Goal: Communication & Community: Participate in discussion

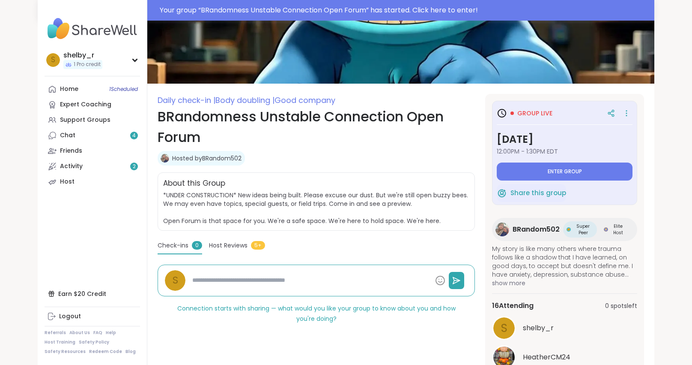
scroll to position [50, 0]
click at [519, 281] on span "show more" at bounding box center [564, 282] width 145 height 9
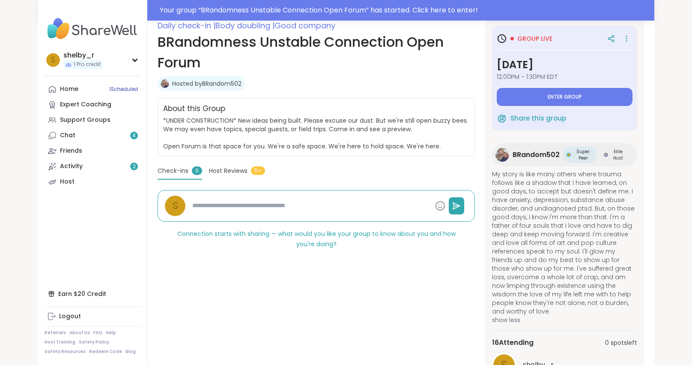
scroll to position [132, 0]
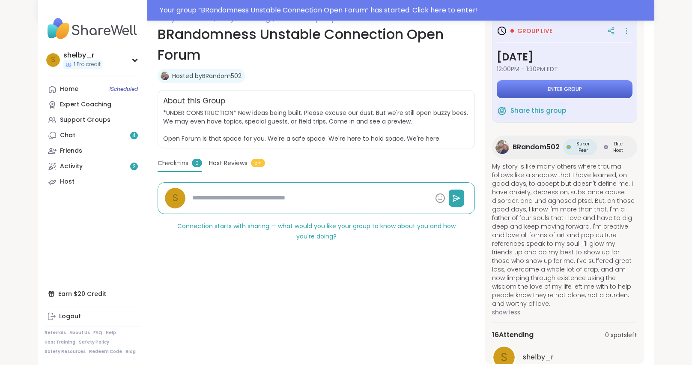
click at [577, 86] on span "Enter group" at bounding box center [565, 89] width 34 height 7
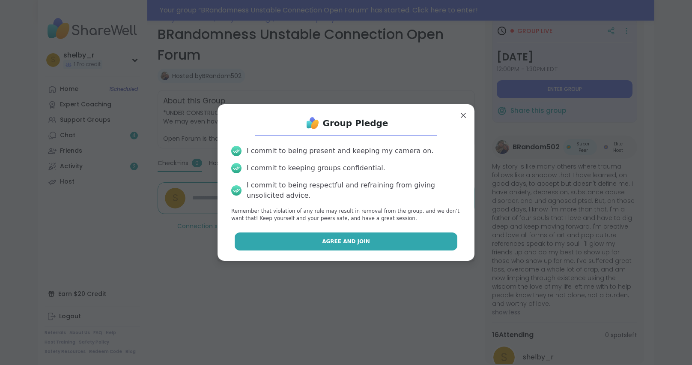
click at [314, 245] on button "Agree and Join" at bounding box center [346, 241] width 223 height 18
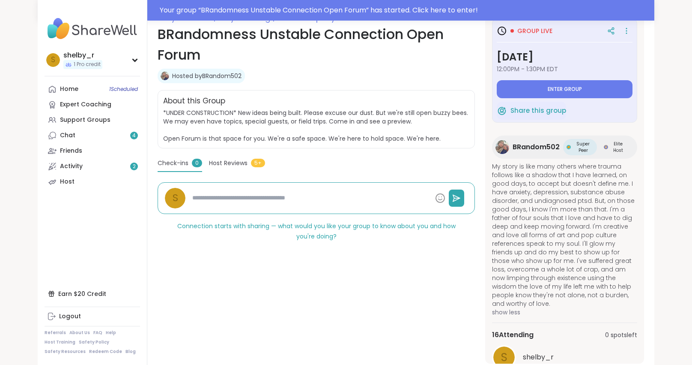
type textarea "*"
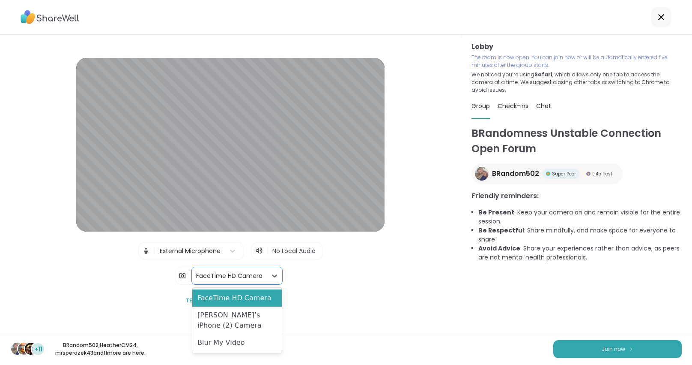
click at [227, 277] on div "FaceTime HD Camera" at bounding box center [229, 275] width 66 height 9
click at [220, 344] on div "Blur My Video" at bounding box center [237, 342] width 90 height 17
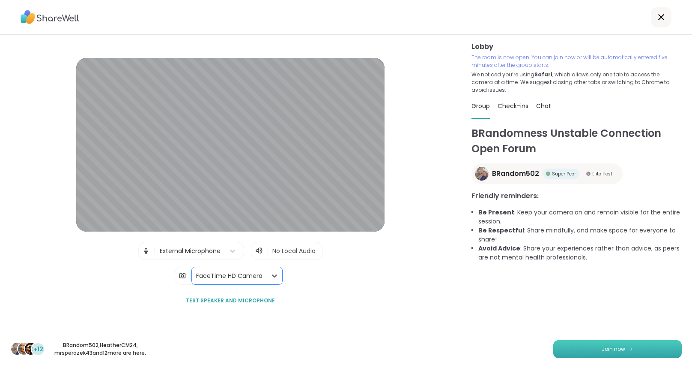
click at [584, 353] on button "Join now" at bounding box center [617, 349] width 129 height 18
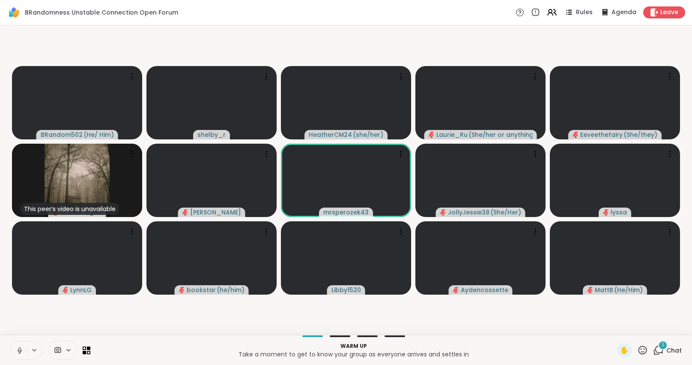
click at [650, 348] on div "✋ 1 Chat" at bounding box center [649, 350] width 65 height 14
click at [663, 347] on span "1" at bounding box center [663, 344] width 2 height 7
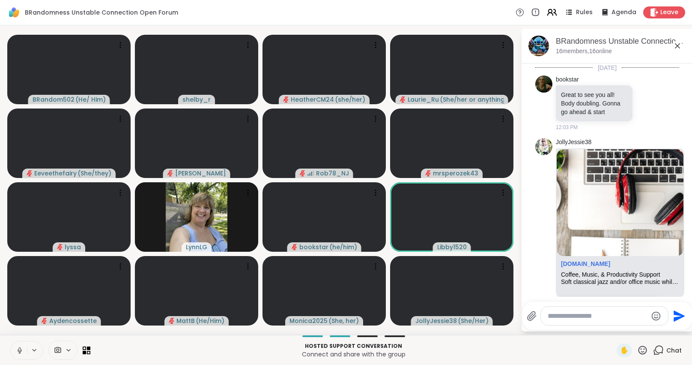
click at [557, 12] on icon at bounding box center [552, 12] width 11 height 11
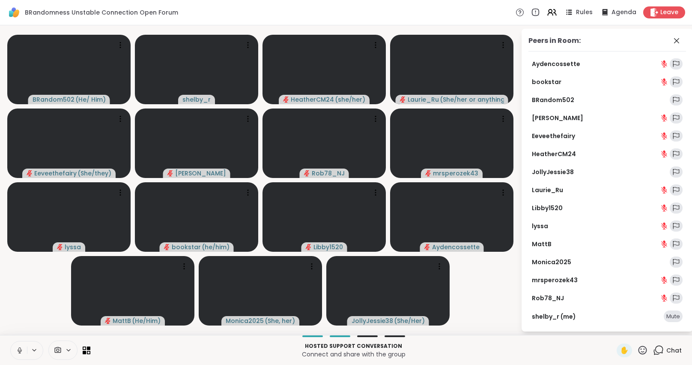
click at [673, 319] on div "Mute" at bounding box center [673, 316] width 19 height 12
click at [485, 332] on div "BRandom502 ( He/ Him ) [PERSON_NAME] HeatherCM24 ( she/her ) [PERSON_NAME] ( Sh…" at bounding box center [346, 179] width 692 height 309
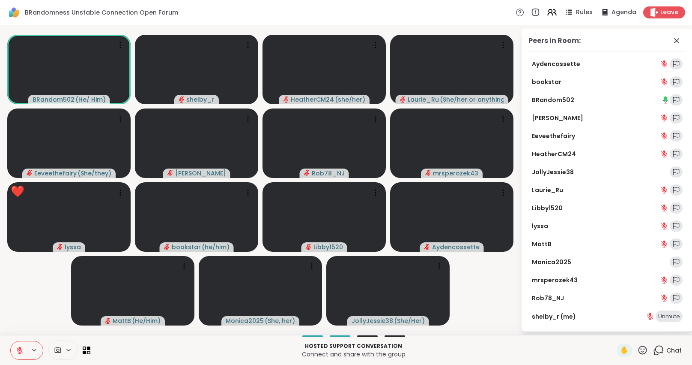
click at [503, 323] on video-player-container "BRandom502 ( He/ Him ) [PERSON_NAME] HeatherCM24 ( she/her ) [PERSON_NAME] ( Sh…" at bounding box center [260, 180] width 511 height 302
click at [675, 39] on icon at bounding box center [677, 41] width 10 height 10
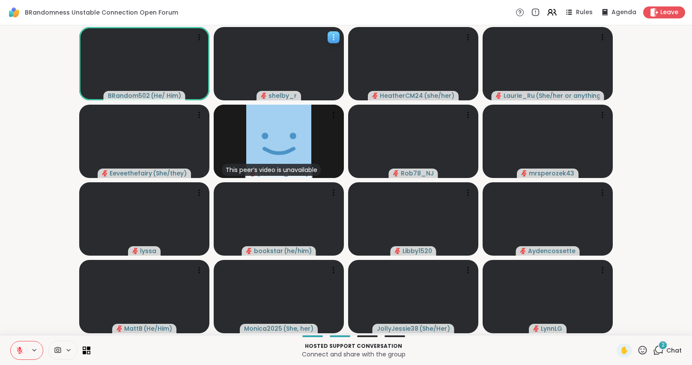
click at [330, 43] on video at bounding box center [279, 63] width 130 height 73
click at [580, 14] on span "Rules" at bounding box center [585, 12] width 18 height 9
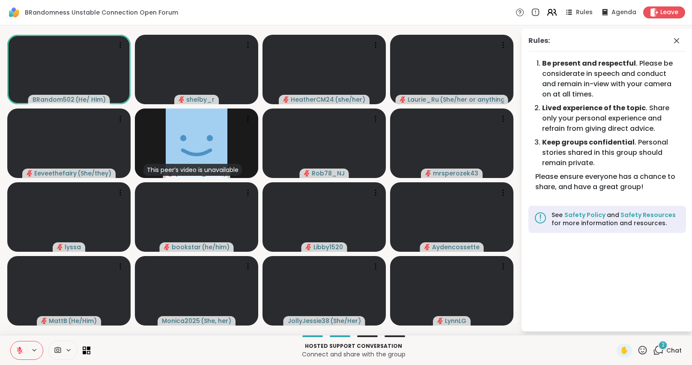
click at [553, 15] on icon at bounding box center [550, 14] width 5 height 3
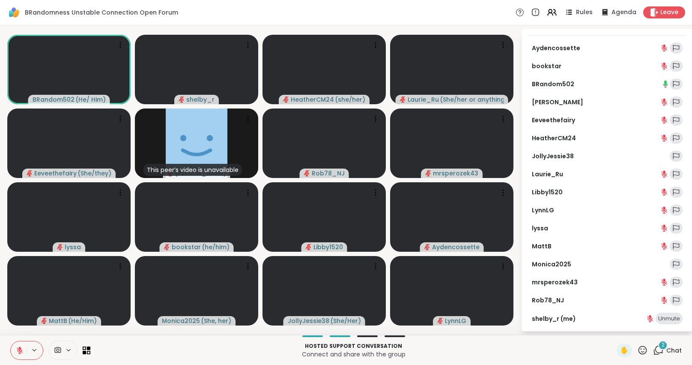
scroll to position [15, 0]
click at [490, 26] on div "BRandom502 ( He/ Him ) [PERSON_NAME] HeatherCM24 ( she/her ) [PERSON_NAME] ( Sh…" at bounding box center [346, 179] width 692 height 309
click at [536, 9] on icon at bounding box center [535, 12] width 9 height 9
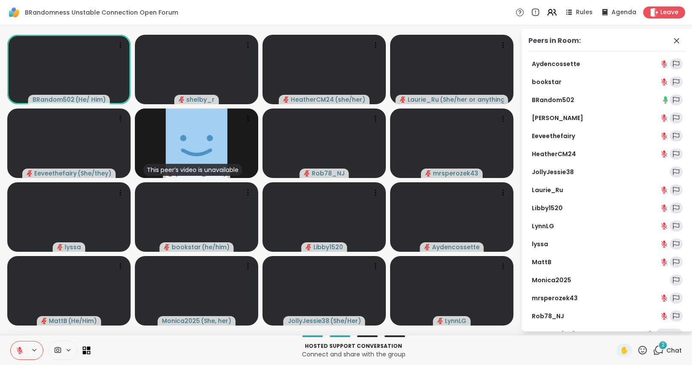
scroll to position [0, 0]
click at [675, 42] on icon at bounding box center [676, 40] width 5 height 5
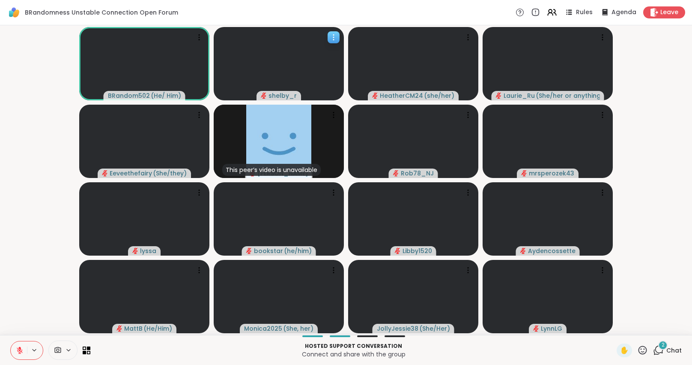
click at [332, 45] on video at bounding box center [279, 63] width 130 height 73
click at [668, 349] on span "Chat" at bounding box center [674, 350] width 15 height 9
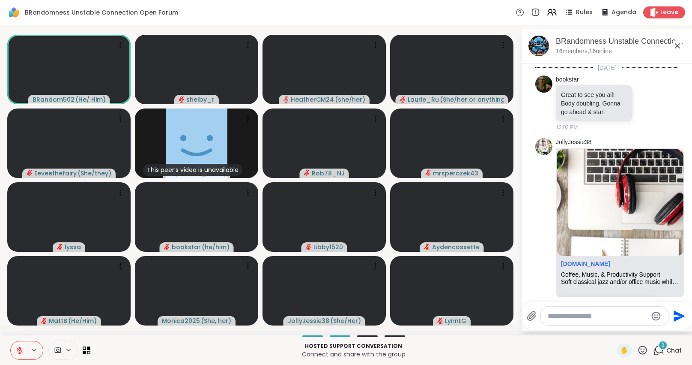
scroll to position [193, 0]
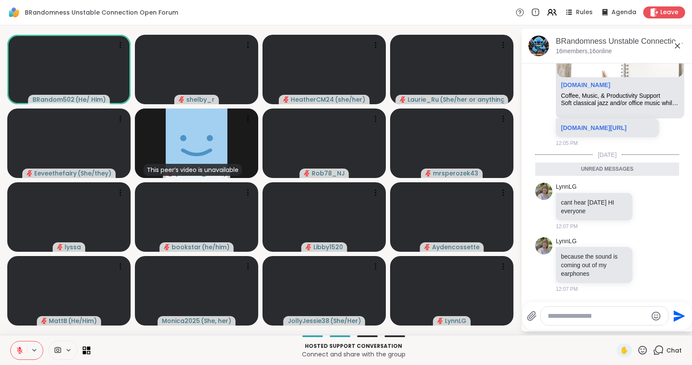
click at [679, 47] on icon at bounding box center [677, 45] width 5 height 5
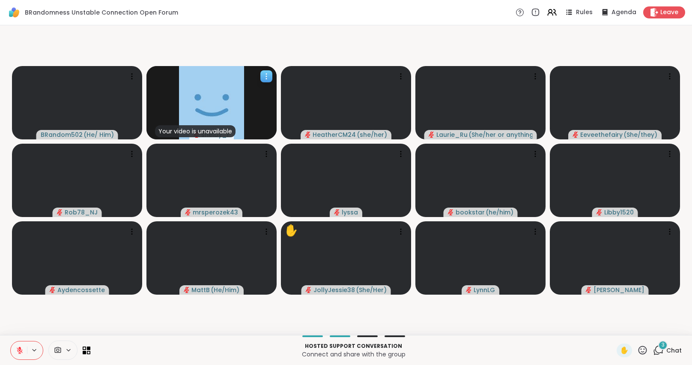
click at [234, 125] on img at bounding box center [211, 102] width 65 height 73
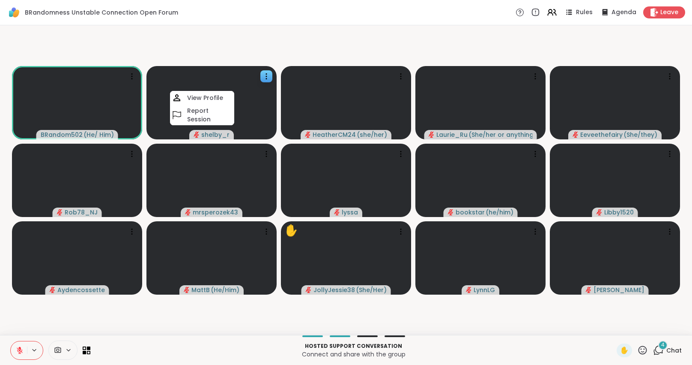
click at [469, 51] on video-player-container "BRandom502 ( He/ Him ) [PERSON_NAME] View Profile Report Session HeatherCM24 ( …" at bounding box center [346, 180] width 682 height 302
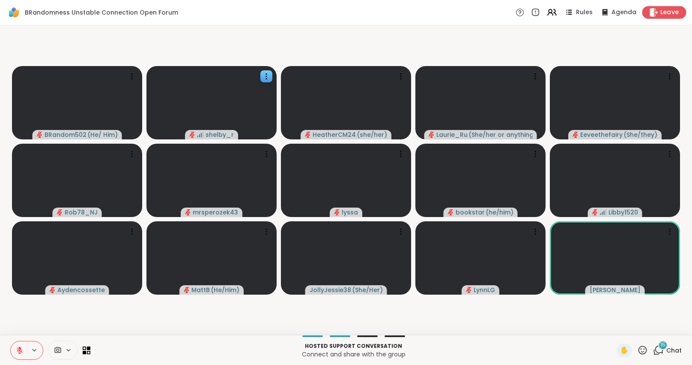
click at [658, 12] on icon at bounding box center [653, 12] width 9 height 9
